Goal: Navigation & Orientation: Find specific page/section

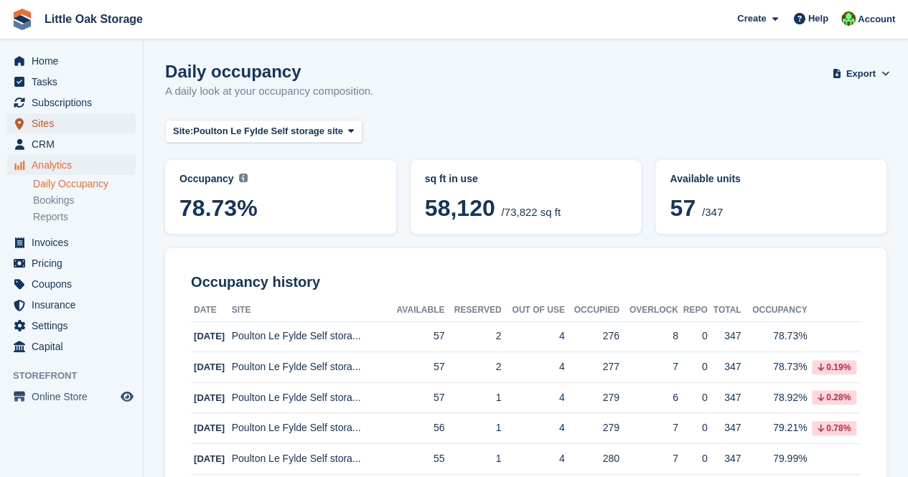
click at [61, 121] on span "Sites" at bounding box center [75, 123] width 86 height 20
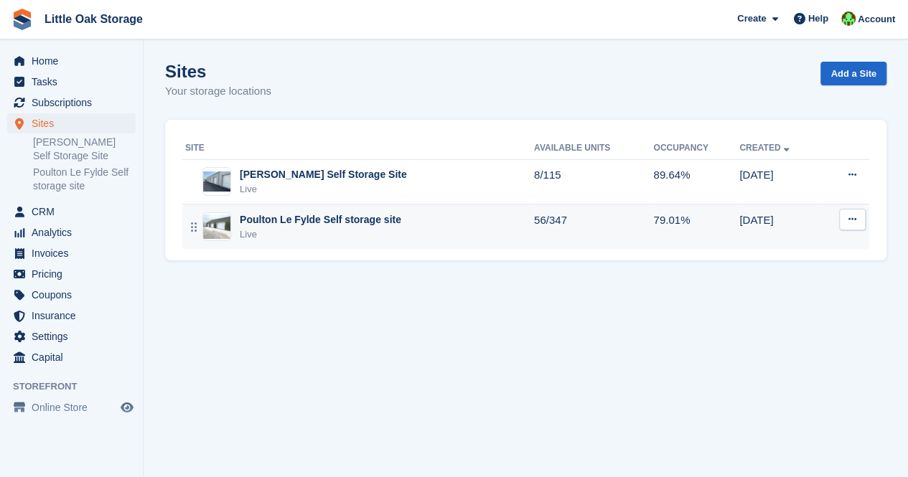
click at [324, 232] on div "Live" at bounding box center [320, 235] width 161 height 14
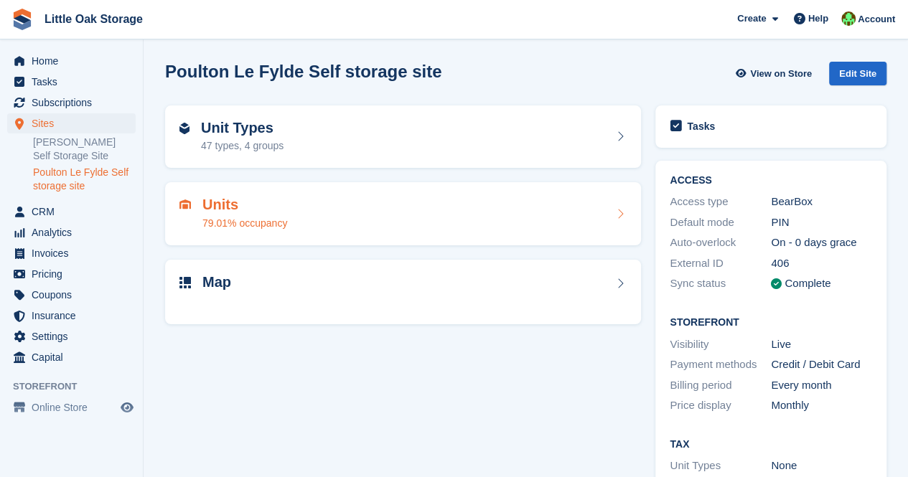
click at [260, 233] on div "Units 79.01% occupancy" at bounding box center [403, 213] width 476 height 63
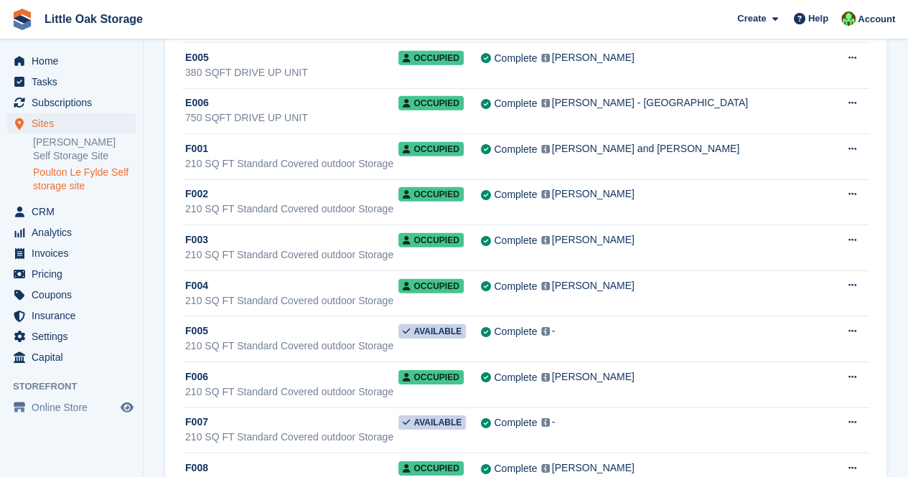
scroll to position [10224, 0]
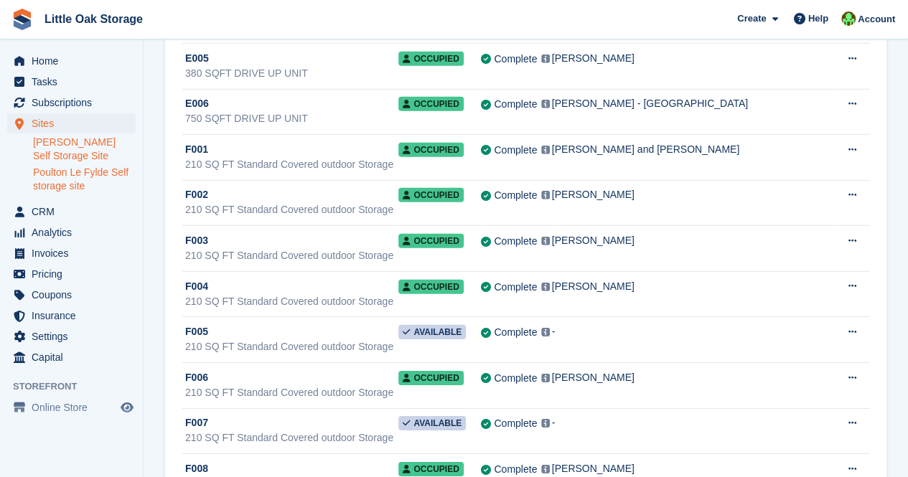
click at [61, 156] on link "[PERSON_NAME] Self Storage Site" at bounding box center [84, 149] width 103 height 27
